Goal: Task Accomplishment & Management: Complete application form

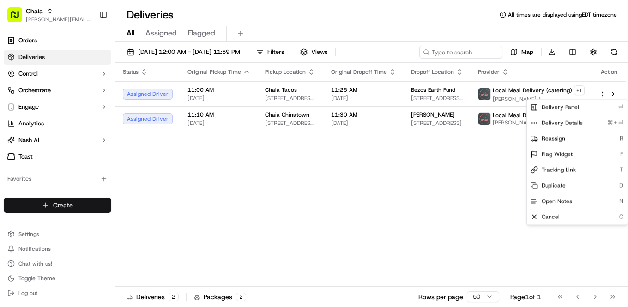
click at [66, 206] on span "Create" at bounding box center [63, 205] width 20 height 9
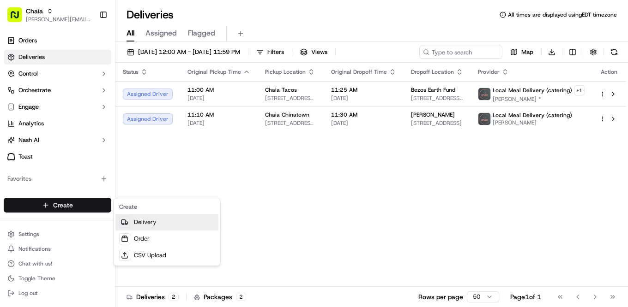
click at [141, 223] on link "Delivery" at bounding box center [166, 222] width 103 height 17
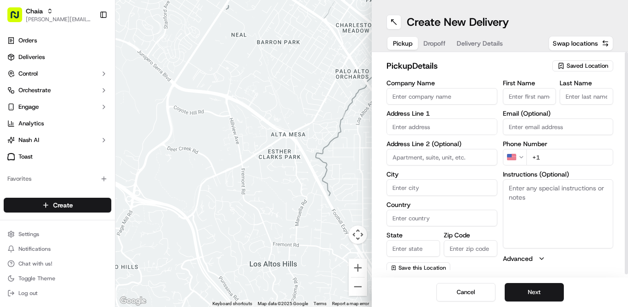
click at [418, 94] on input "Company Name" at bounding box center [441, 96] width 111 height 17
type input "Chaia Tacos"
type input "[STREET_ADDRESS]"
type input "[US_STATE]"
type input "[GEOGRAPHIC_DATA]"
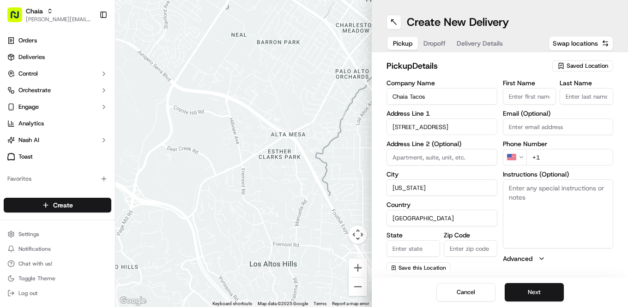
type input "DC"
type input "20007"
type input "[PERSON_NAME]"
type input "[EMAIL_ADDRESS][DOMAIN_NAME]"
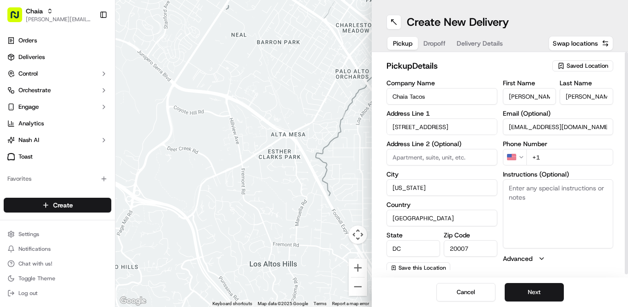
drag, startPoint x: 532, startPoint y: 103, endPoint x: 499, endPoint y: 91, distance: 35.3
click at [499, 91] on div "Company Name Chaia Tacos Address Line 1 [STREET_ADDRESS] Address Line 2 (Option…" at bounding box center [499, 177] width 227 height 194
click at [593, 99] on input "[PERSON_NAME]" at bounding box center [586, 96] width 54 height 17
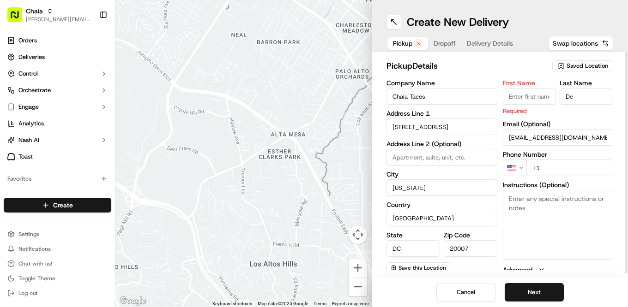
type input "e"
click at [593, 98] on input "e" at bounding box center [586, 96] width 54 height 17
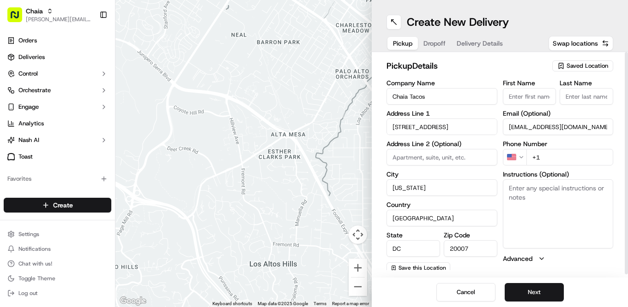
click at [518, 138] on div "First Name Last Name Email (Optional) [EMAIL_ADDRESS][DOMAIN_NAME] Phone Number…" at bounding box center [558, 177] width 111 height 194
drag, startPoint x: 587, startPoint y: 126, endPoint x: 489, endPoint y: 125, distance: 98.8
click at [489, 125] on div "Company Name Chaia Tacos Address Line 1 [STREET_ADDRESS] Address Line 2 (Option…" at bounding box center [499, 177] width 227 height 194
click at [542, 156] on input "+1" at bounding box center [569, 157] width 87 height 17
type input "[PHONE_NUMBER]"
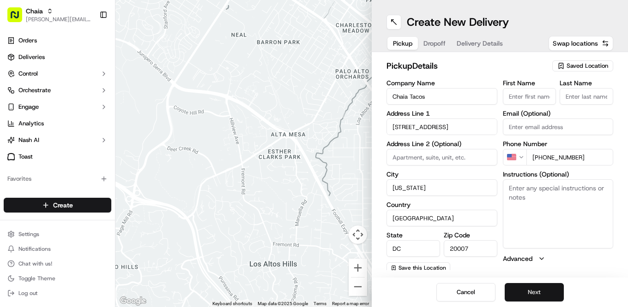
click at [539, 291] on button "Next" at bounding box center [533, 292] width 59 height 18
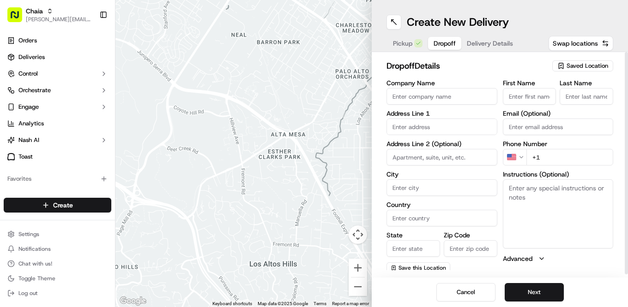
click at [416, 97] on input "Company Name" at bounding box center [441, 96] width 111 height 17
type input "[GEOGRAPHIC_DATA] Car Barn"
click at [398, 126] on input "text" at bounding box center [441, 127] width 111 height 17
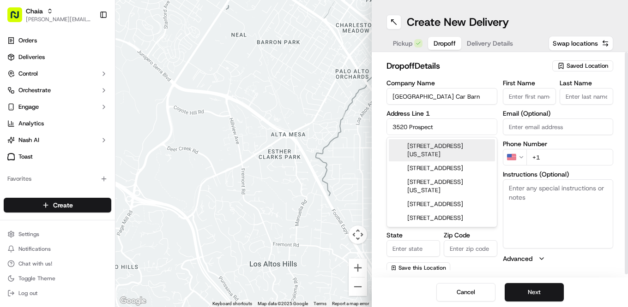
click at [418, 151] on div "[STREET_ADDRESS][US_STATE]" at bounding box center [442, 150] width 106 height 22
type input "[STREET_ADDRESS][US_STATE]"
type input "[US_STATE]"
type input "[GEOGRAPHIC_DATA]"
type input "DC"
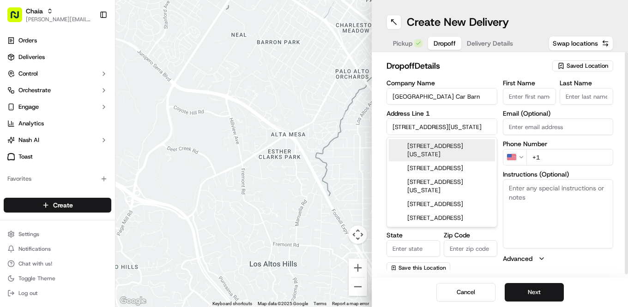
type input "20007"
type input "[STREET_ADDRESS]"
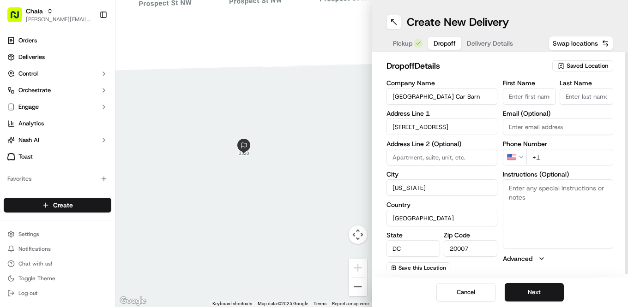
click at [466, 174] on label "City" at bounding box center [441, 174] width 111 height 6
click at [466, 180] on input "[US_STATE]" at bounding box center [441, 188] width 111 height 17
click at [607, 145] on label "Phone Number" at bounding box center [558, 144] width 111 height 6
click at [534, 98] on input "First Name" at bounding box center [530, 96] width 54 height 17
type input "S"
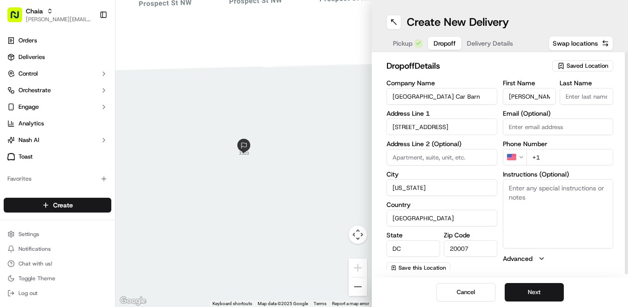
type input "[PERSON_NAME]"
click at [583, 96] on input "Last Name" at bounding box center [586, 96] width 54 height 17
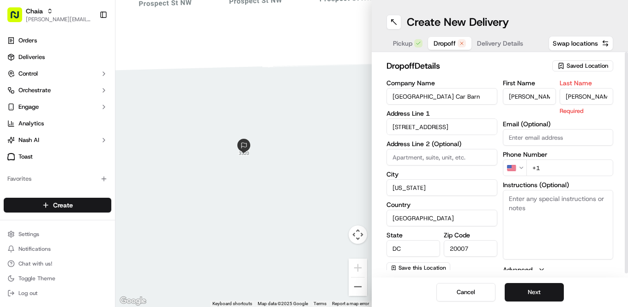
type input "[PERSON_NAME]"
click at [550, 165] on input "+1" at bounding box center [569, 168] width 87 height 17
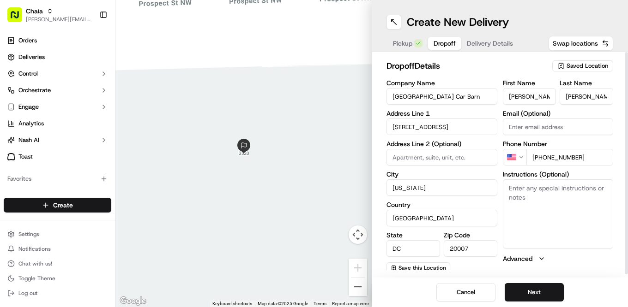
type input "[PHONE_NUMBER]"
click at [548, 193] on textarea "Instructions (Optional)" at bounding box center [558, 214] width 111 height 69
type textarea "call [PHONE_NUMBER] from the lobby"
click at [531, 290] on button "Next" at bounding box center [533, 292] width 59 height 18
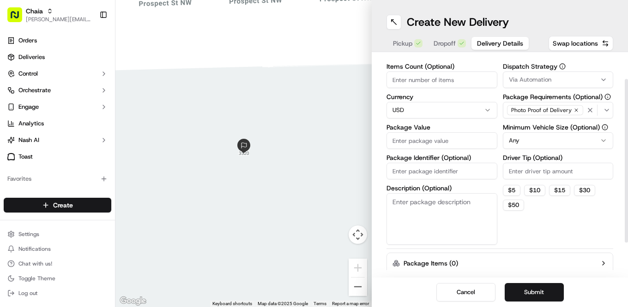
scroll to position [36, 0]
click at [412, 208] on textarea "Description (Optional)" at bounding box center [441, 219] width 111 height 52
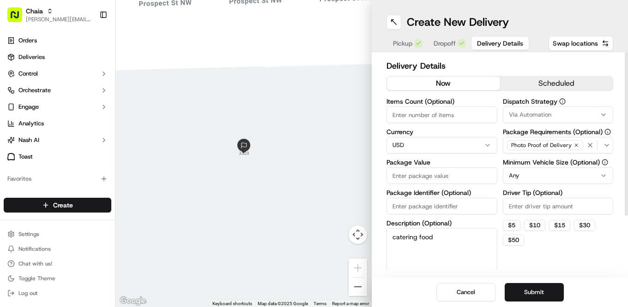
type textarea "catering food"
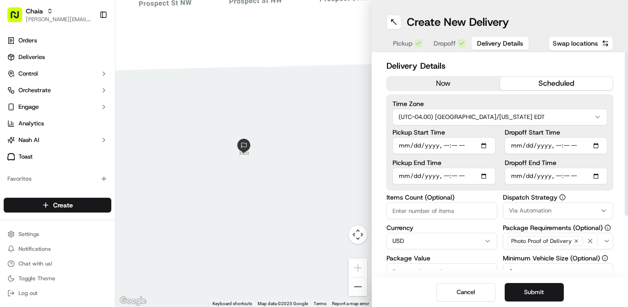
click at [544, 85] on button "scheduled" at bounding box center [556, 84] width 113 height 14
click at [406, 147] on input "Pickup Start Time" at bounding box center [443, 146] width 103 height 17
click at [441, 146] on input "Pickup Start Time" at bounding box center [443, 146] width 103 height 17
click at [406, 146] on input "Pickup Start Time" at bounding box center [443, 146] width 103 height 17
click at [413, 144] on input "Pickup Start Time" at bounding box center [443, 146] width 103 height 17
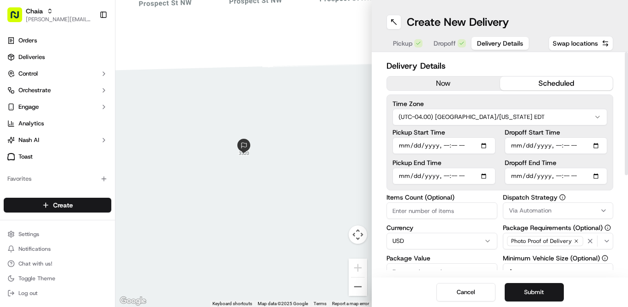
click at [444, 146] on input "Pickup Start Time" at bounding box center [443, 146] width 103 height 17
type input "[DATE]T11:10"
click at [456, 146] on input "Pickup Start Time" at bounding box center [443, 146] width 103 height 17
type input "[DATE]T11:00"
click at [514, 174] on input "Dropoff End Time" at bounding box center [555, 176] width 103 height 17
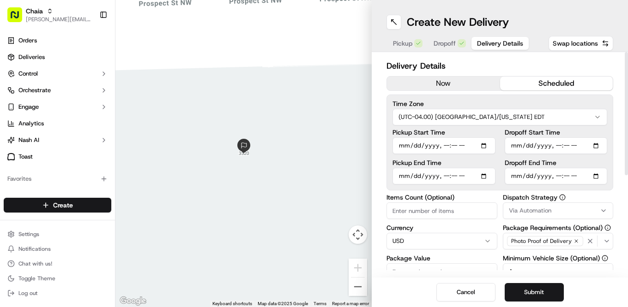
click at [526, 176] on input "Dropoff End Time" at bounding box center [555, 176] width 103 height 17
click at [557, 178] on input "Dropoff End Time" at bounding box center [555, 176] width 103 height 17
click at [410, 208] on input "Items Count (Optional)" at bounding box center [441, 211] width 111 height 17
type input "28"
click at [515, 176] on input "Dropoff End Time" at bounding box center [555, 176] width 103 height 17
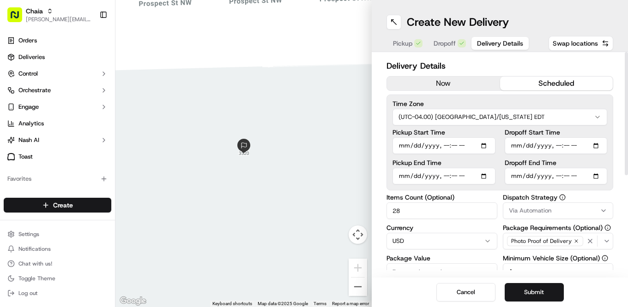
click at [559, 178] on input "Dropoff End Time" at bounding box center [555, 176] width 103 height 17
type input "[DATE]T11:20"
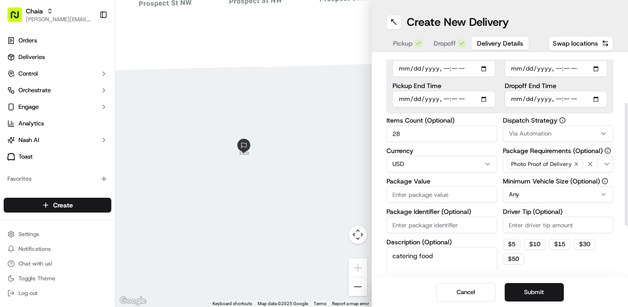
scroll to position [94, 0]
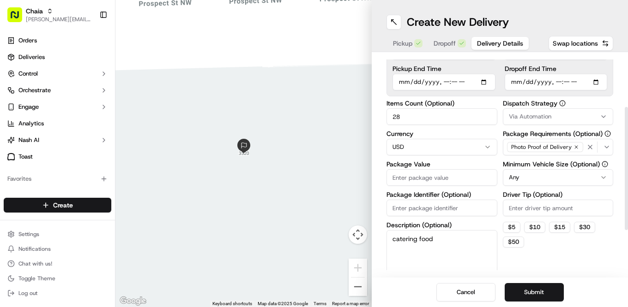
click at [435, 238] on textarea "catering food" at bounding box center [441, 256] width 111 height 52
type textarea "catering food - 28 individual lunch bags"
click at [536, 206] on input "Driver Tip (Optional)" at bounding box center [558, 208] width 111 height 17
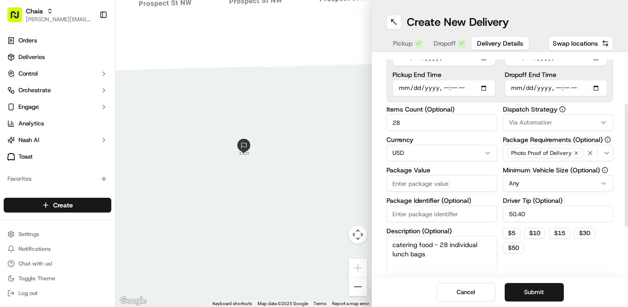
scroll to position [89, 0]
type input "50.40"
click at [605, 124] on icon "button" at bounding box center [602, 122] width 7 height 7
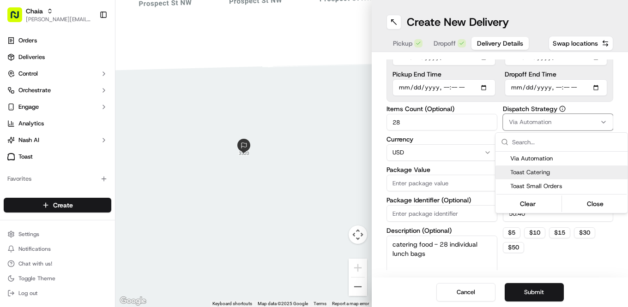
click at [585, 168] on div "Toast Catering" at bounding box center [561, 173] width 132 height 14
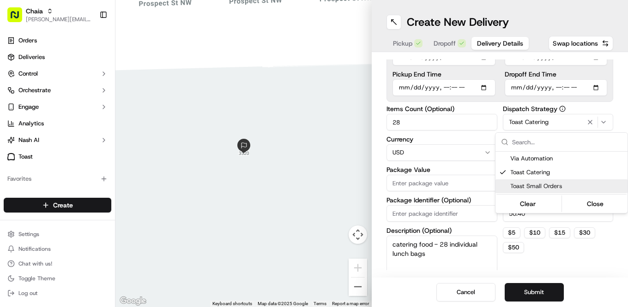
click at [540, 294] on html "Chaia [EMAIL_ADDRESS][DOMAIN_NAME] Toggle Sidebar Orders Deliveries Control Orc…" at bounding box center [314, 153] width 628 height 307
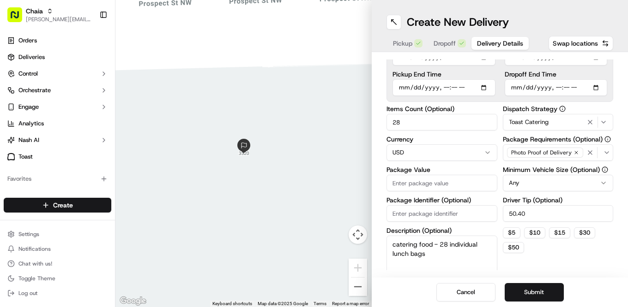
click at [540, 294] on button "Submit" at bounding box center [533, 292] width 59 height 18
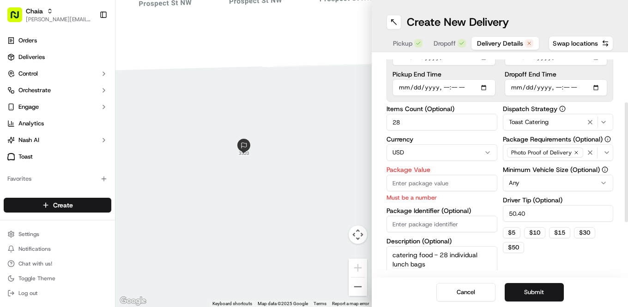
click at [418, 180] on input "Package Value" at bounding box center [441, 183] width 111 height 17
type input "504.00"
click at [538, 293] on button "Submit" at bounding box center [533, 292] width 59 height 18
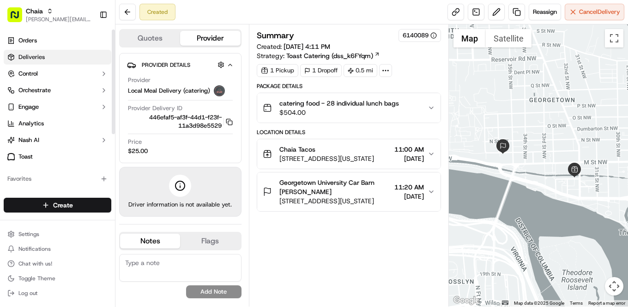
click at [68, 56] on link "Deliveries" at bounding box center [58, 57] width 108 height 15
